Goal: Information Seeking & Learning: Learn about a topic

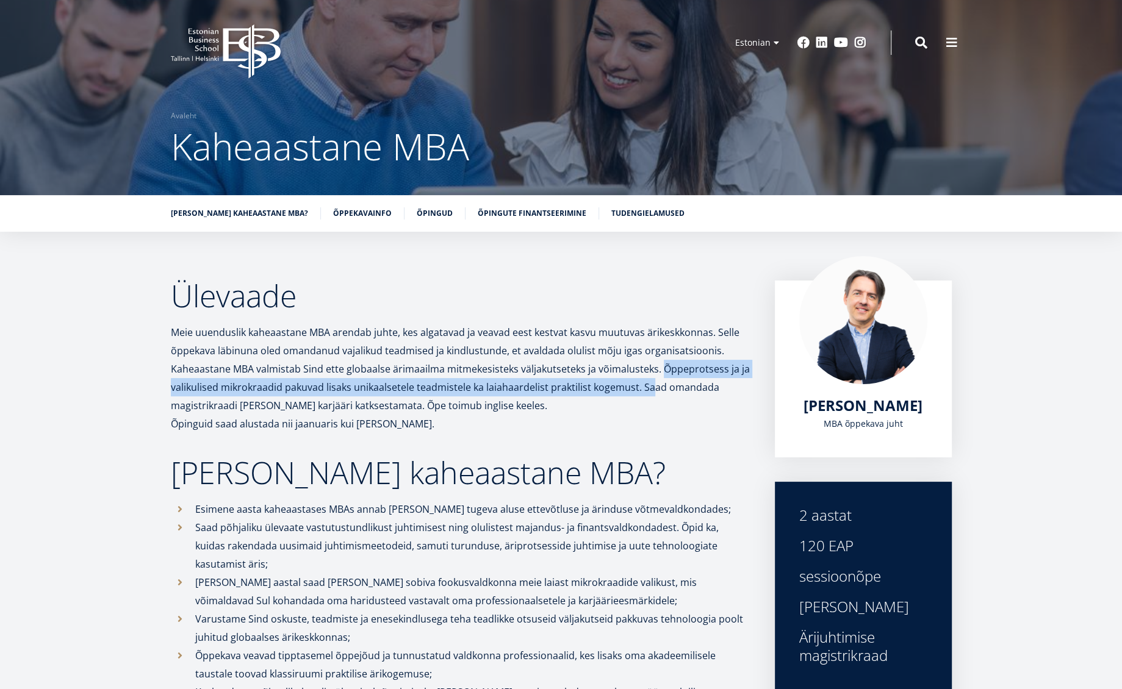
drag, startPoint x: 662, startPoint y: 366, endPoint x: 650, endPoint y: 395, distance: 31.2
click at [650, 395] on p "Meie uuenduslik kaheaastane MBA arendab juhte, kes algatavad ja veavad eest kes…" at bounding box center [460, 368] width 579 height 91
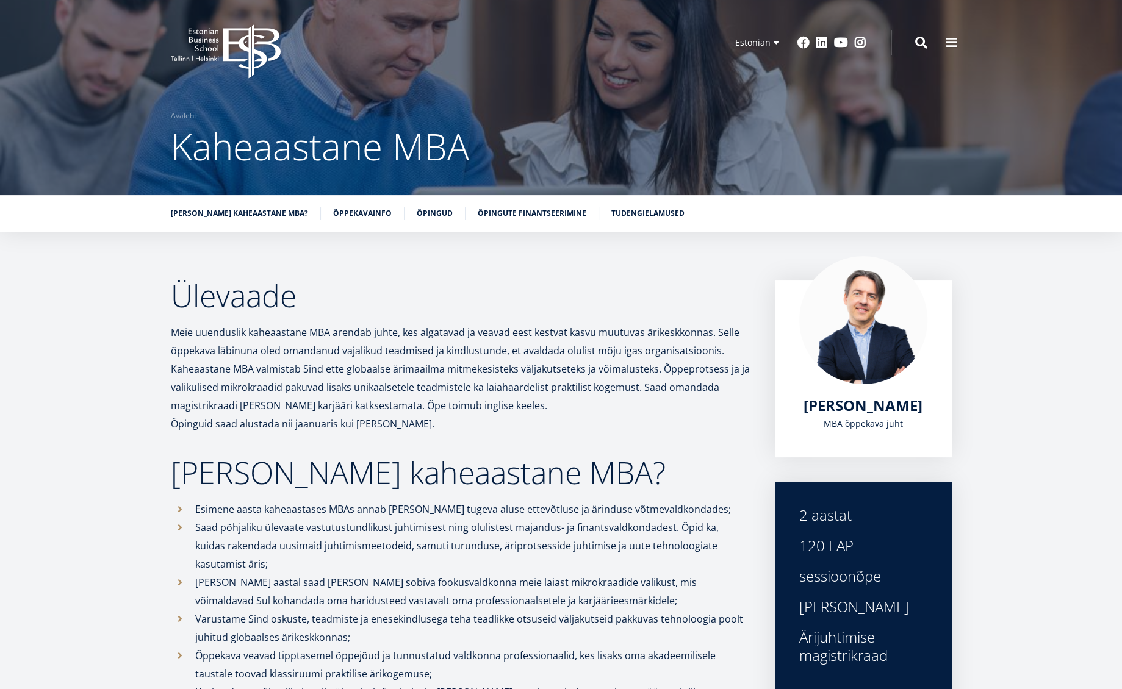
click at [650, 395] on p "Meie uuenduslik kaheaastane MBA arendab juhte, kes algatavad ja veavad eest kes…" at bounding box center [460, 368] width 579 height 91
click at [708, 395] on p "Meie uuenduslik kaheaastane MBA arendab juhte, kes algatavad ja veavad eest kes…" at bounding box center [460, 368] width 579 height 91
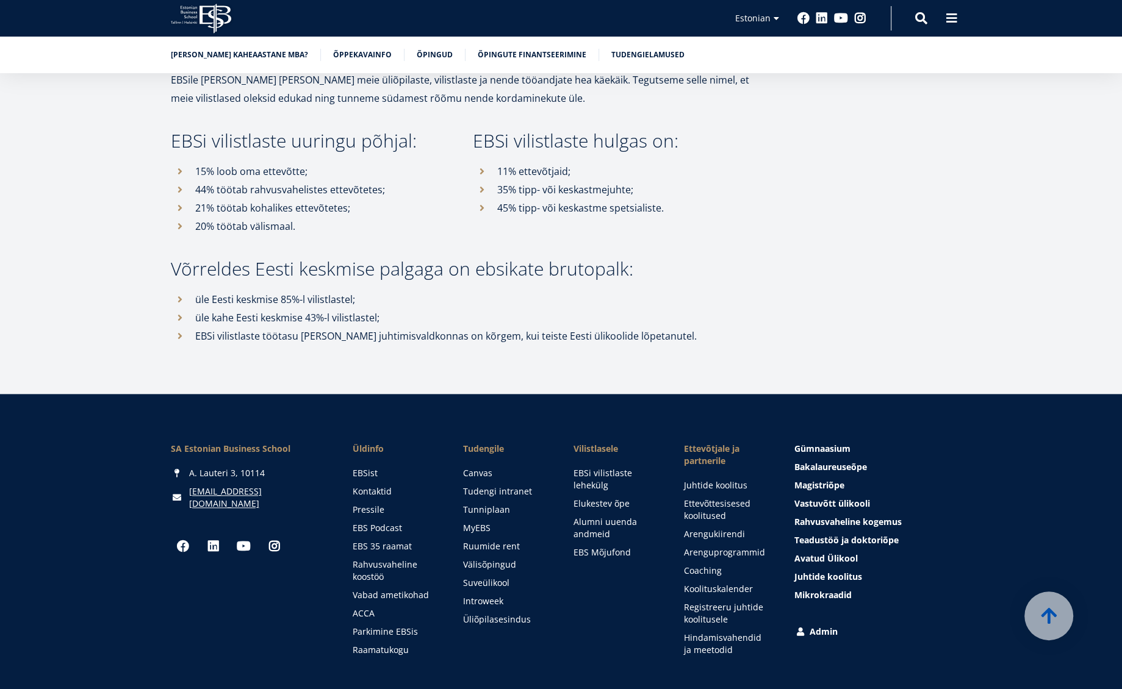
scroll to position [5749, 0]
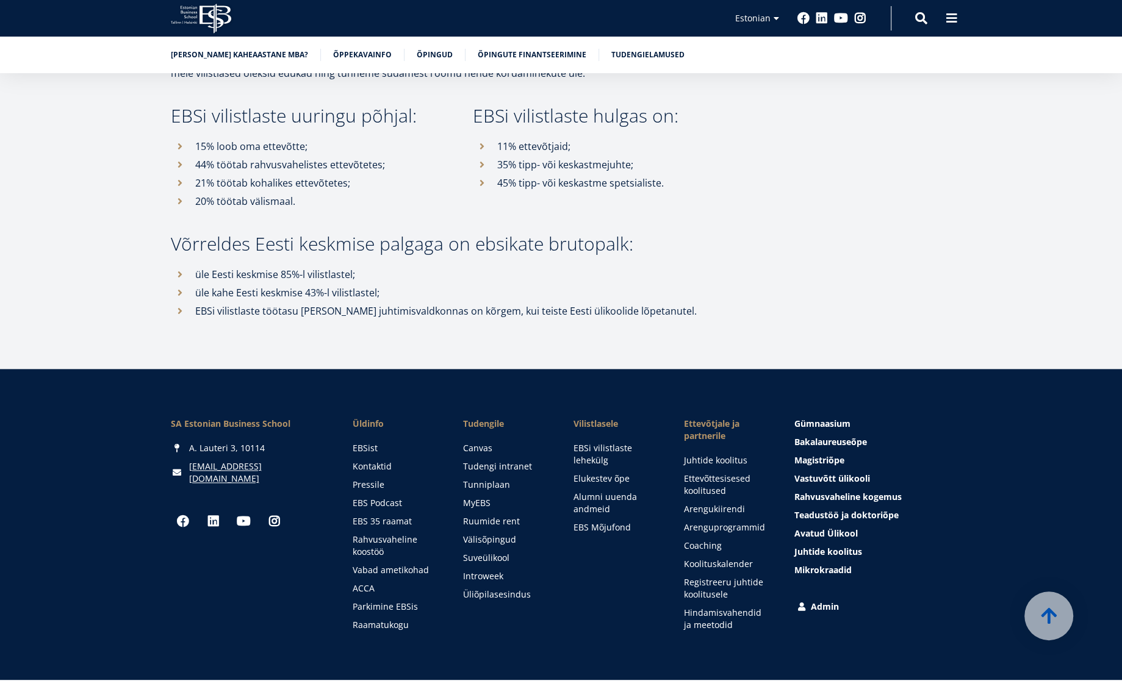
click at [817, 601] on link "Admin" at bounding box center [873, 607] width 157 height 12
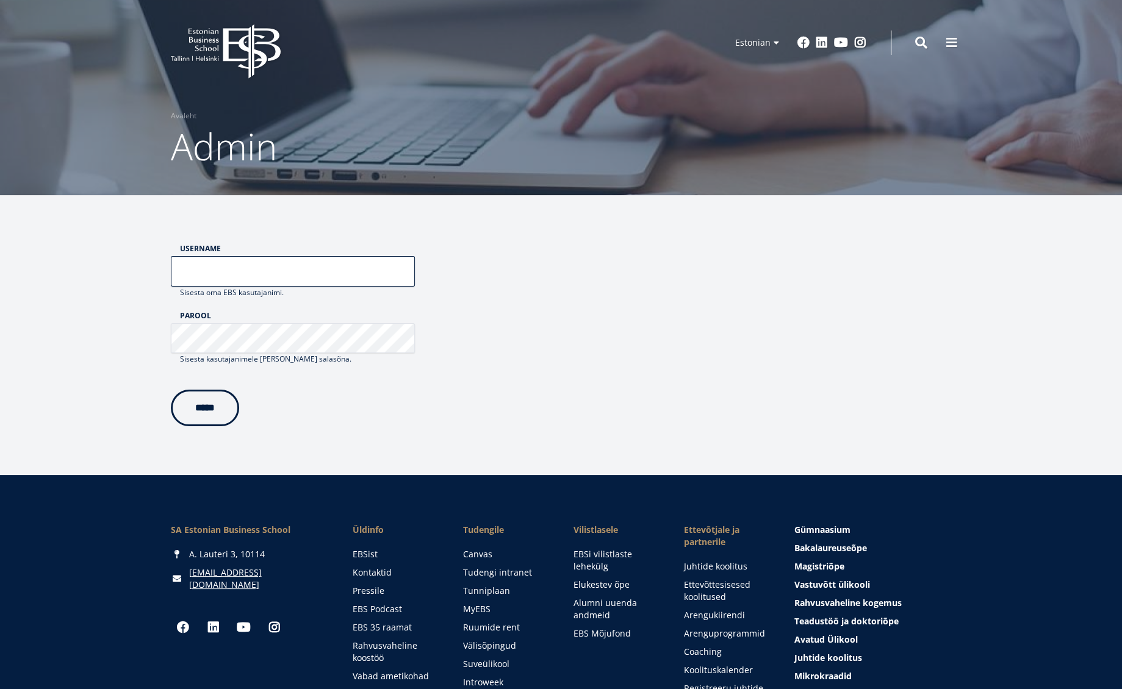
type input "**********"
click at [224, 400] on input "*****" at bounding box center [205, 405] width 68 height 37
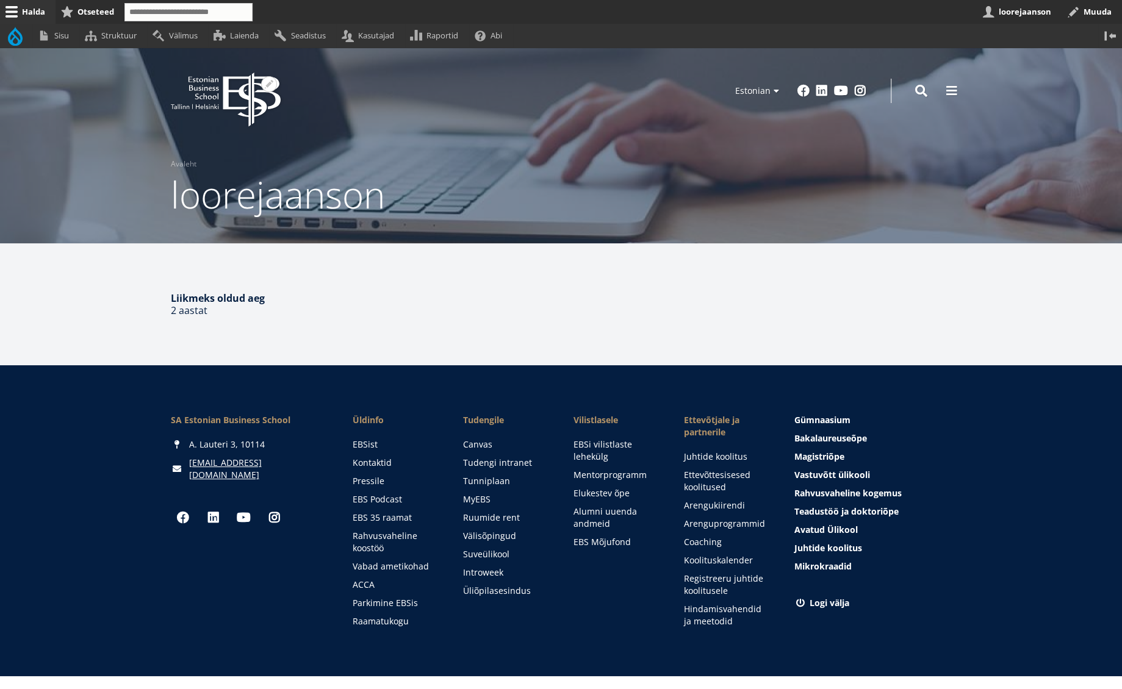
click at [217, 85] on icon "EBS Logo Created with Sketch." at bounding box center [226, 100] width 110 height 54
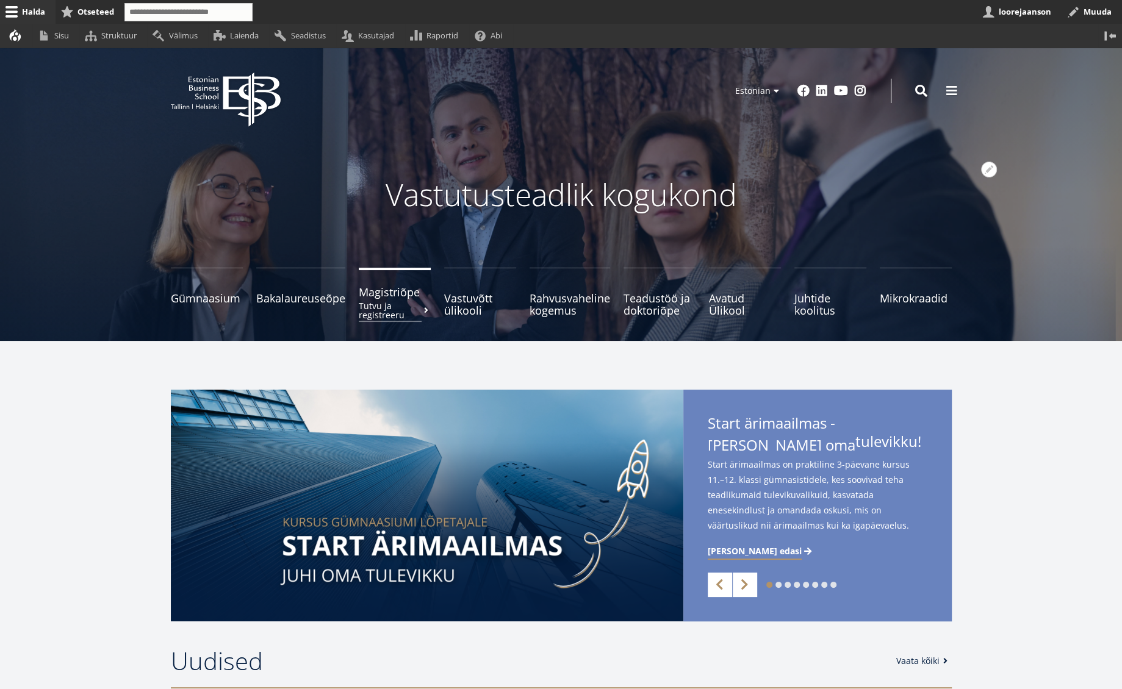
click at [383, 295] on span "Magistriõpe Tutvu ja registreeru" at bounding box center [395, 292] width 72 height 12
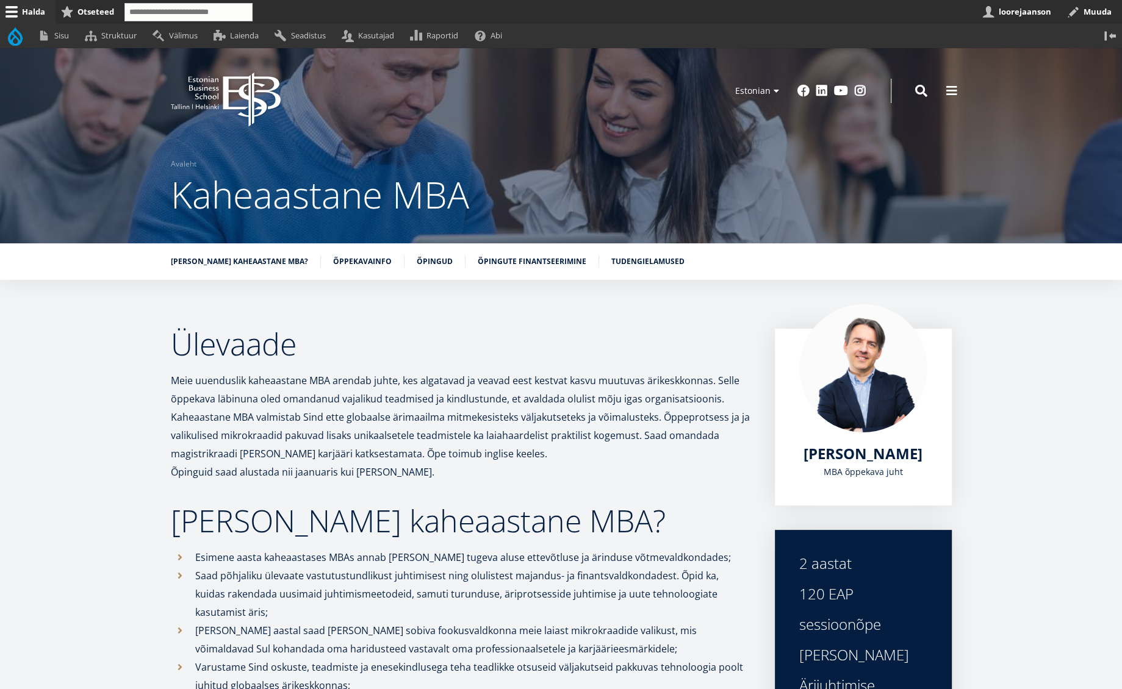
click at [1099, 265] on div "[PERSON_NAME] kaheaastane MBA? Õppekavainfo Õpingud Õpingute finantseerimine Tu…" at bounding box center [561, 261] width 1122 height 37
click at [1107, 287] on button "Avatud Ülevaade seaded" at bounding box center [1110, 292] width 16 height 16
click at [1076, 328] on link "Muuda" at bounding box center [1090, 324] width 56 height 13
click at [1111, 291] on button "Avatud Ülevaade seaded" at bounding box center [1110, 292] width 16 height 16
click at [1081, 323] on link "Muuda" at bounding box center [1090, 324] width 56 height 13
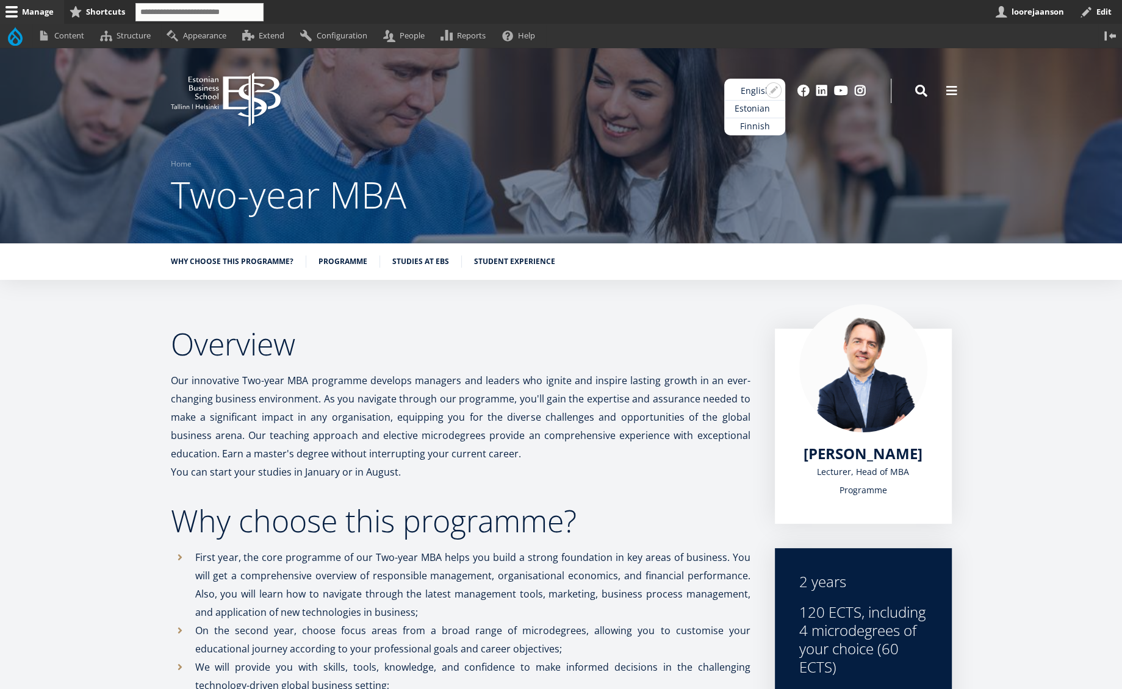
click at [745, 104] on link "Estonian" at bounding box center [754, 109] width 61 height 18
